Goal: Information Seeking & Learning: Learn about a topic

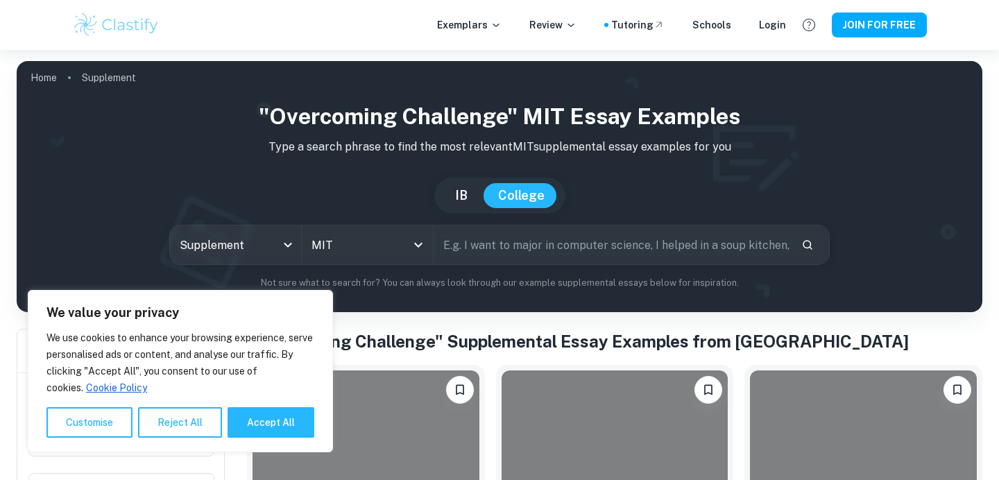
scroll to position [171, 0]
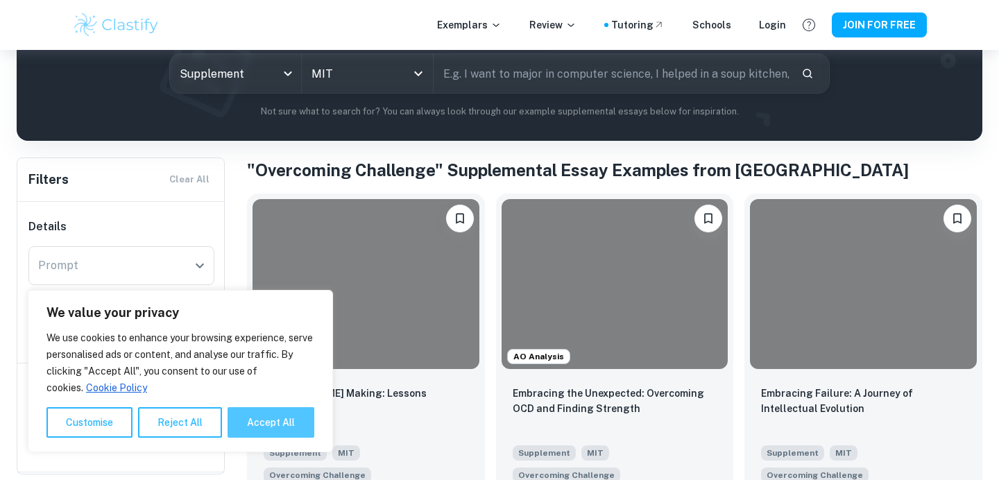
click at [288, 427] on button "Accept All" at bounding box center [271, 422] width 87 height 31
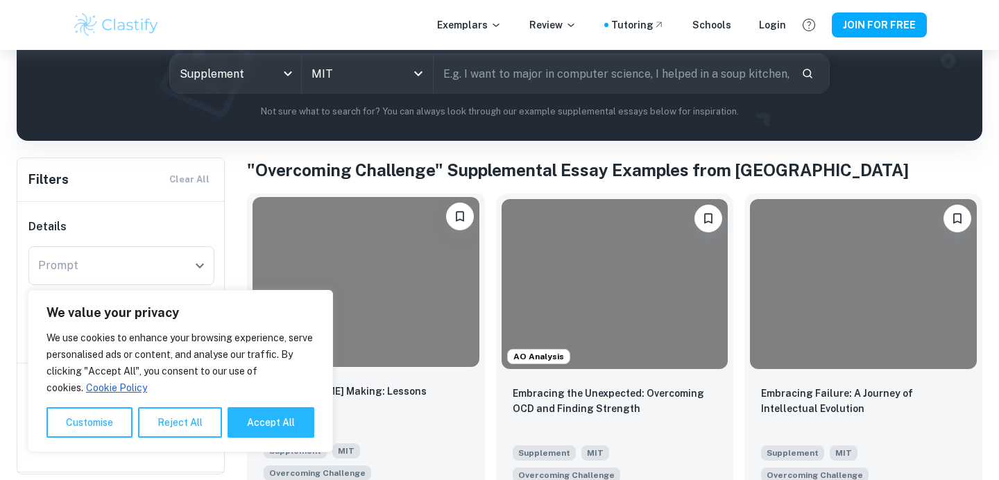
checkbox input "true"
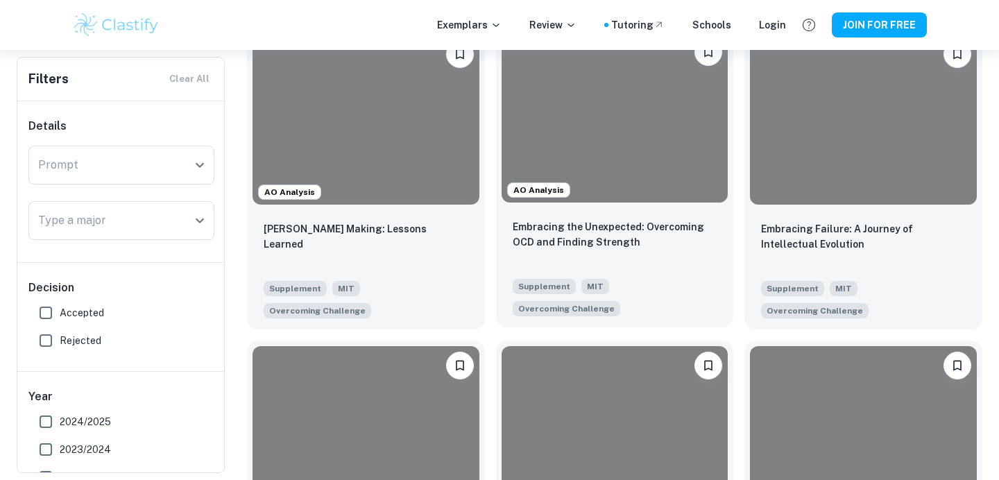
scroll to position [337, 0]
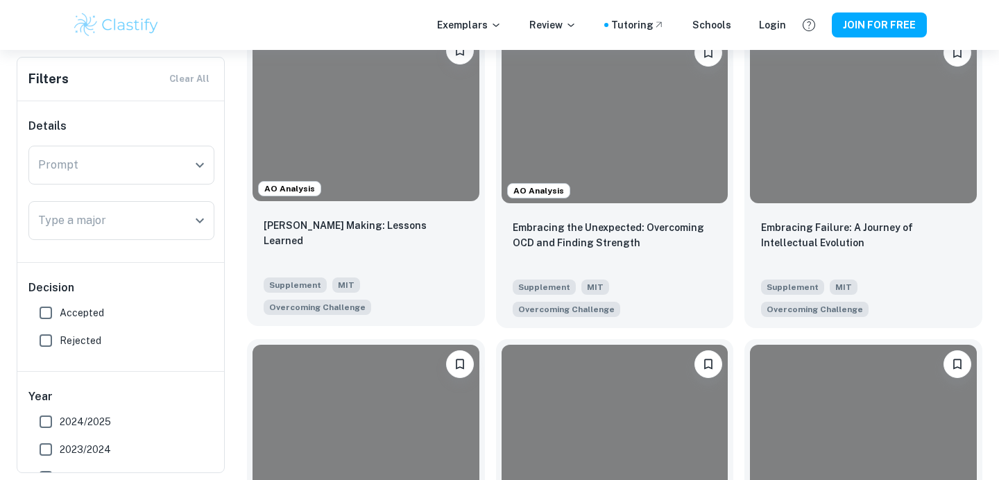
click at [402, 153] on div at bounding box center [366, 116] width 227 height 170
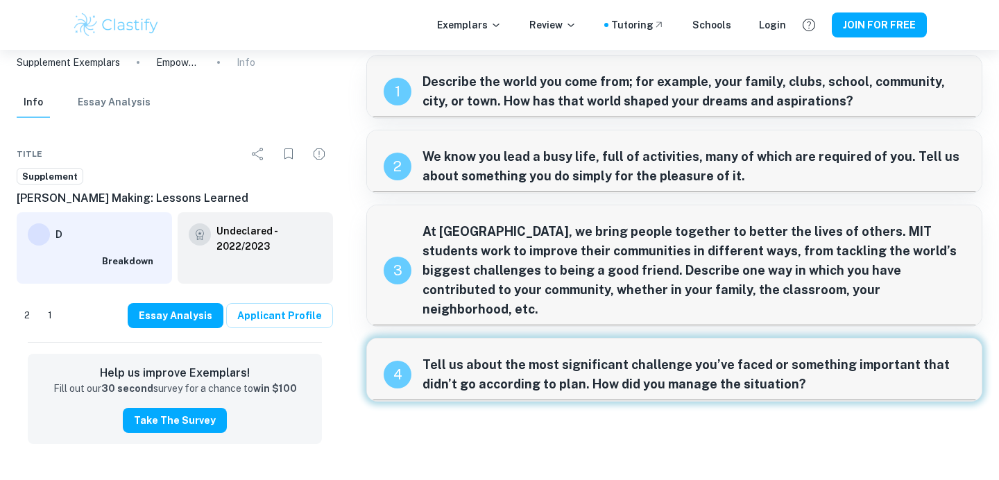
scroll to position [926, 0]
